Goal: Browse casually: Explore the website without a specific task or goal

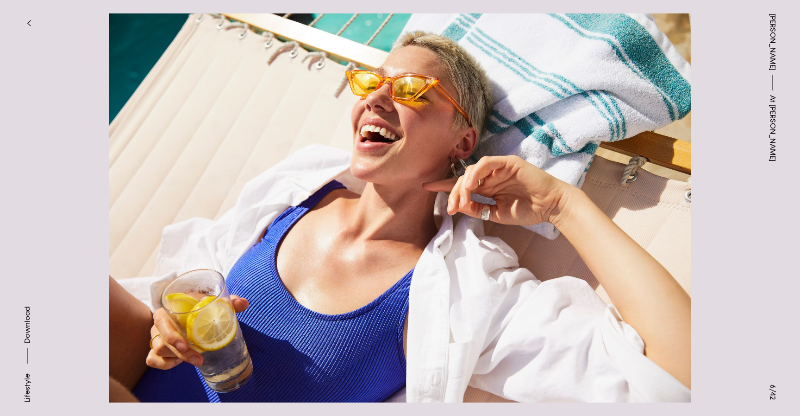
scroll to position [1298, 0]
click at [33, 27] on button "button" at bounding box center [29, 23] width 20 height 20
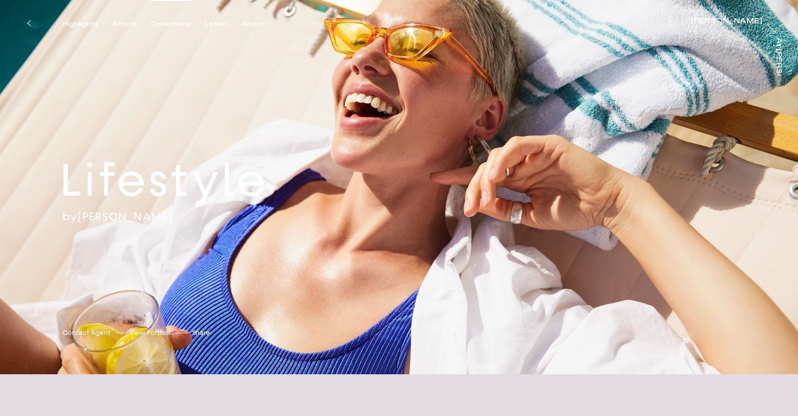
click at [172, 24] on div "Collections" at bounding box center [171, 24] width 40 height 8
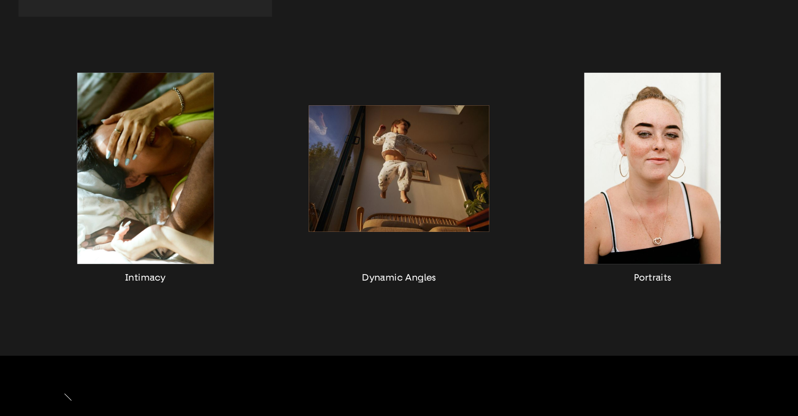
scroll to position [805, 0]
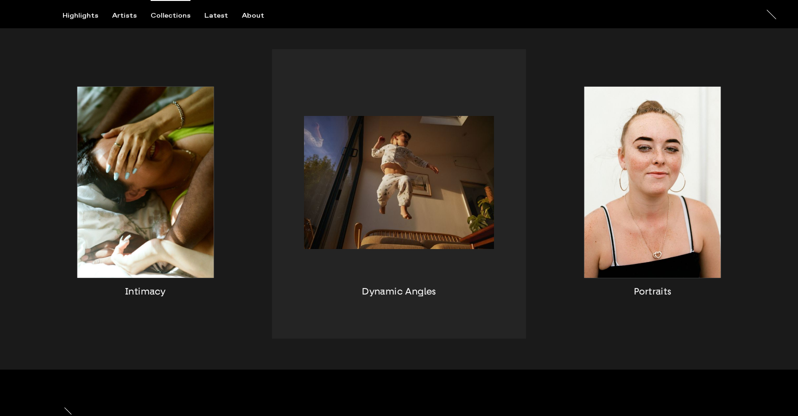
click at [388, 188] on div "button" at bounding box center [398, 193] width 253 height 289
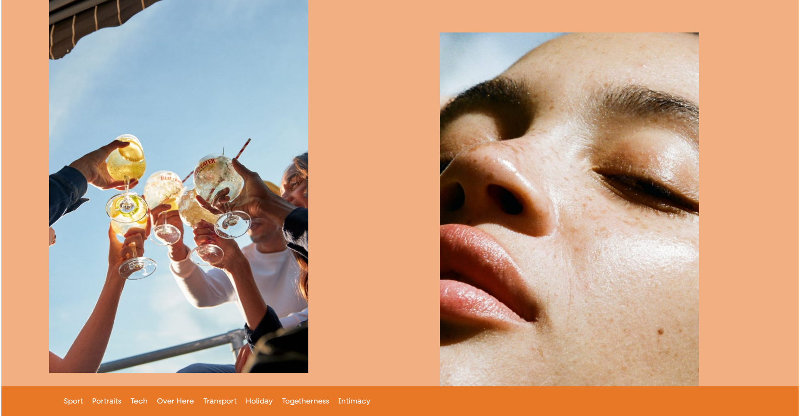
scroll to position [4432, 0]
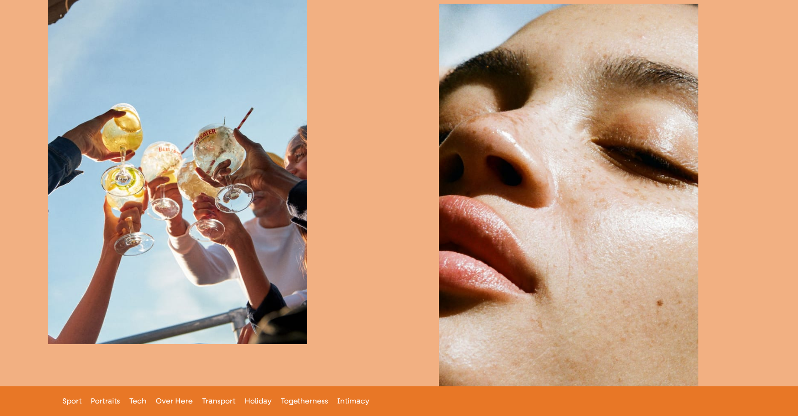
click at [217, 186] on button "button" at bounding box center [177, 149] width 259 height 389
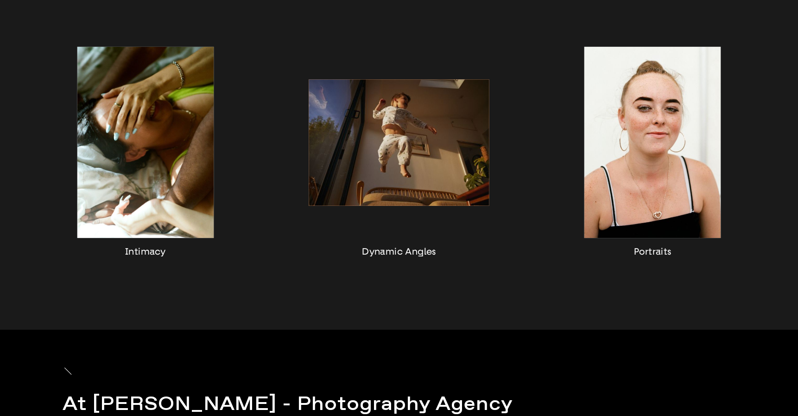
scroll to position [882, 0]
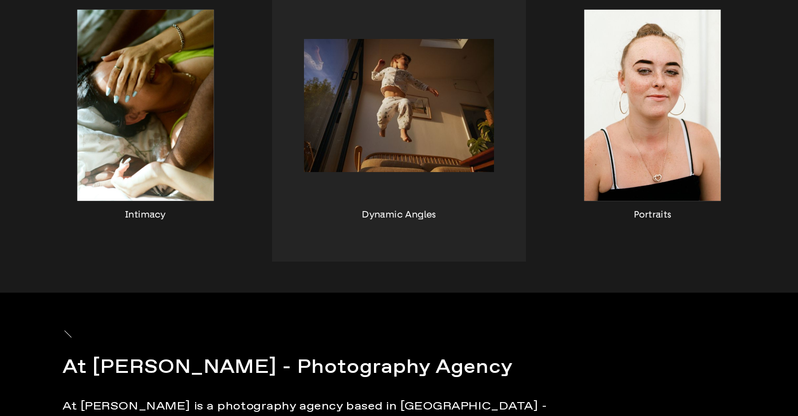
click at [397, 107] on div "button" at bounding box center [398, 116] width 253 height 289
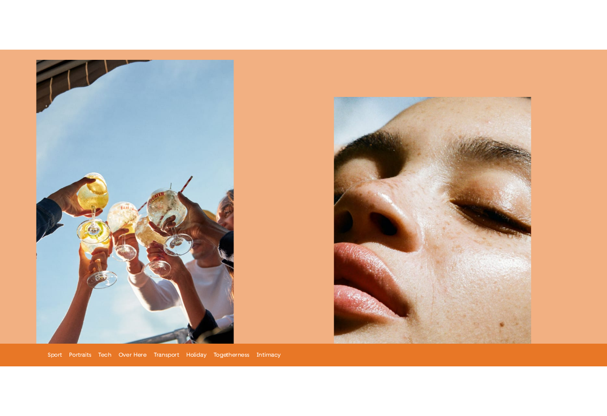
scroll to position [3352, 0]
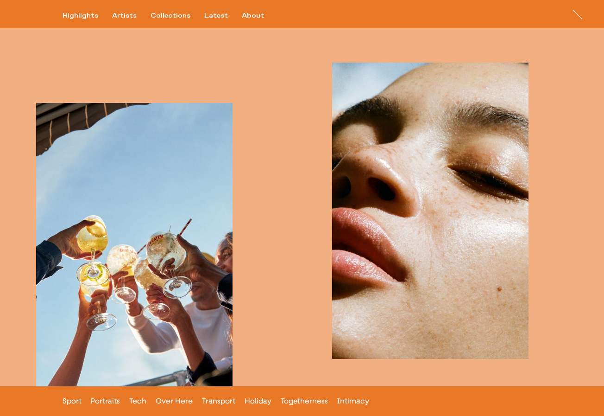
click at [136, 213] on button "button" at bounding box center [134, 250] width 196 height 295
